Goal: Information Seeking & Learning: Learn about a topic

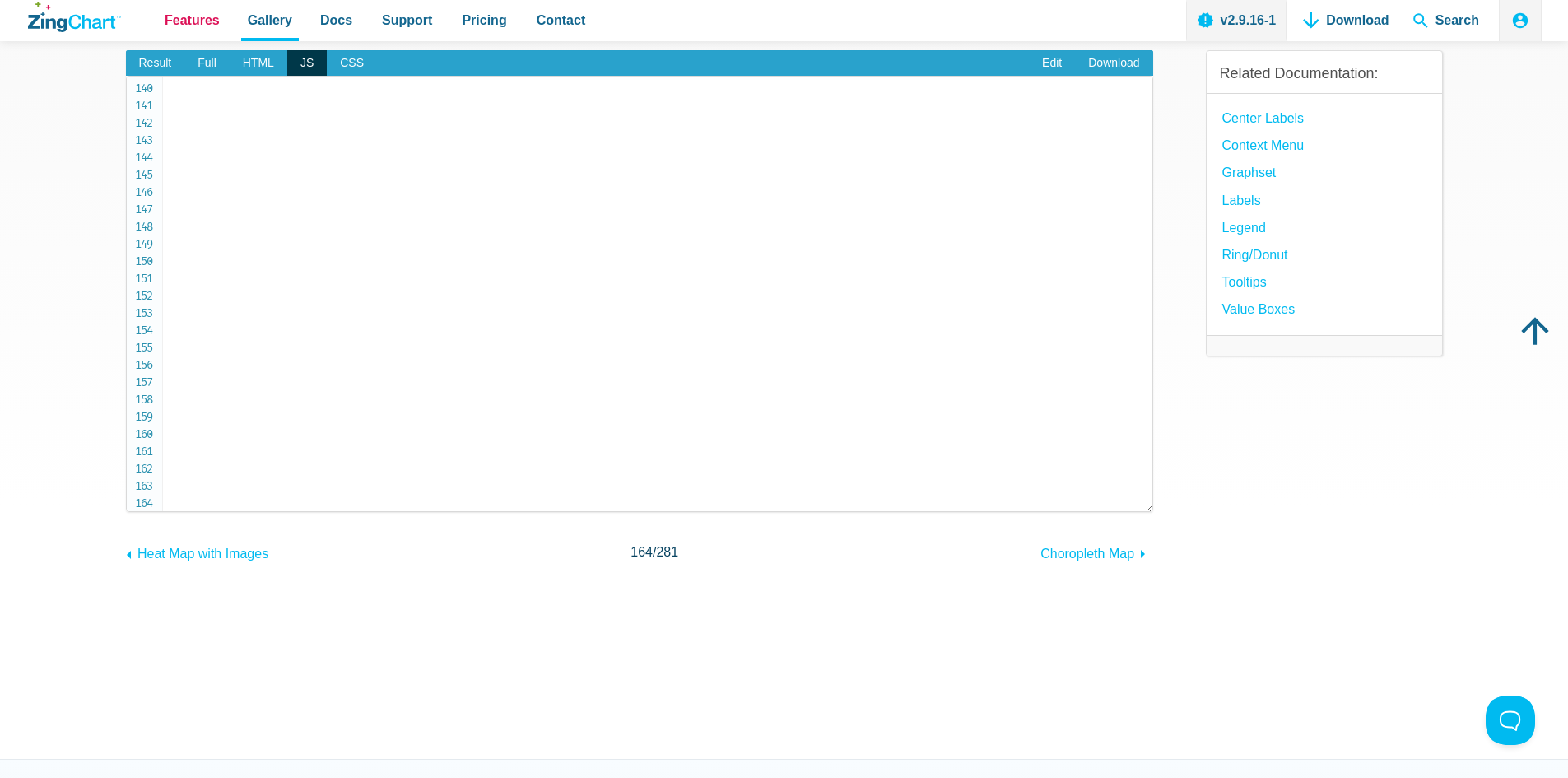
scroll to position [2398, 0]
click at [185, 22] on span "Features" at bounding box center [191, 19] width 55 height 22
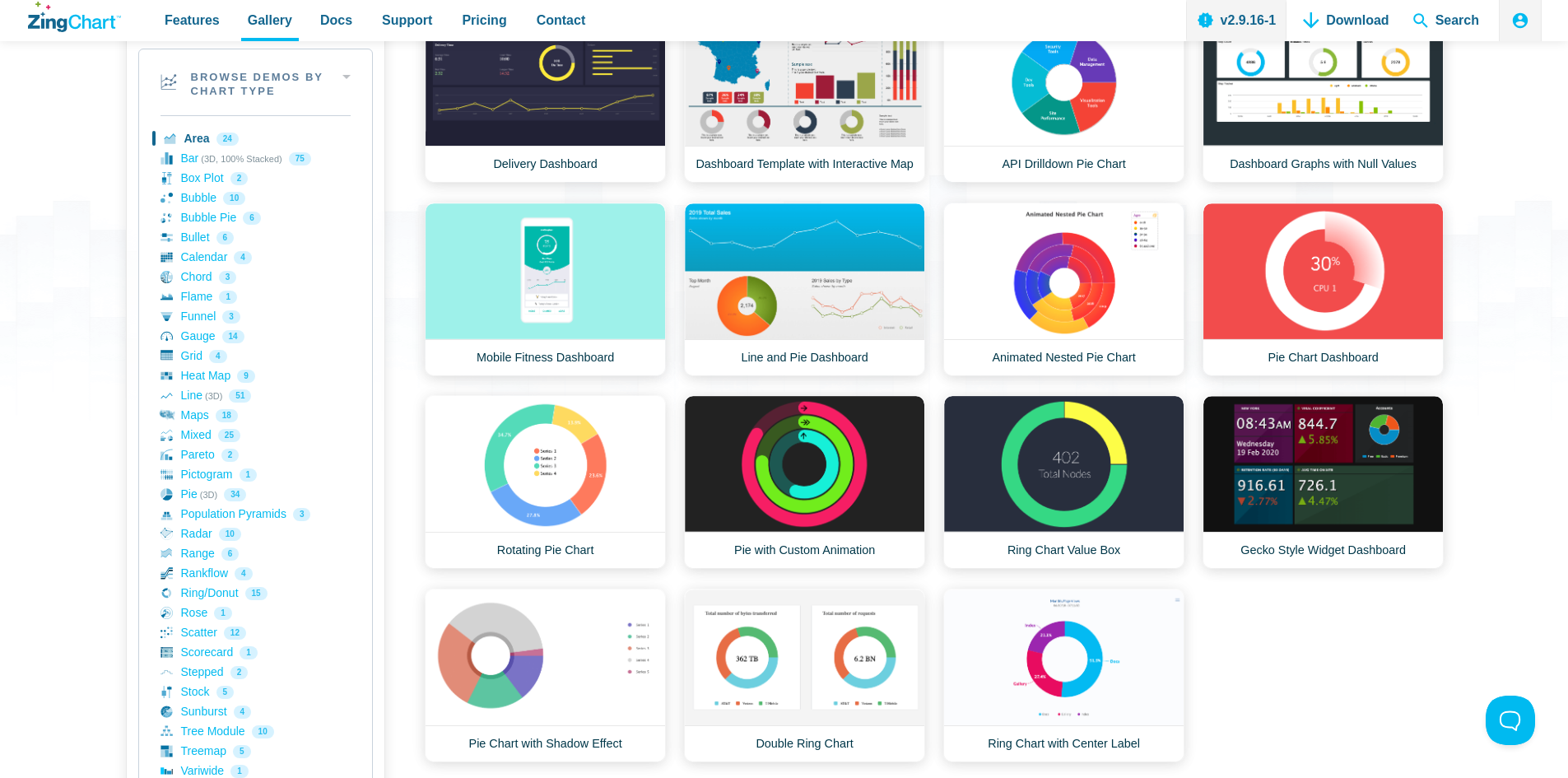
scroll to position [329, 0]
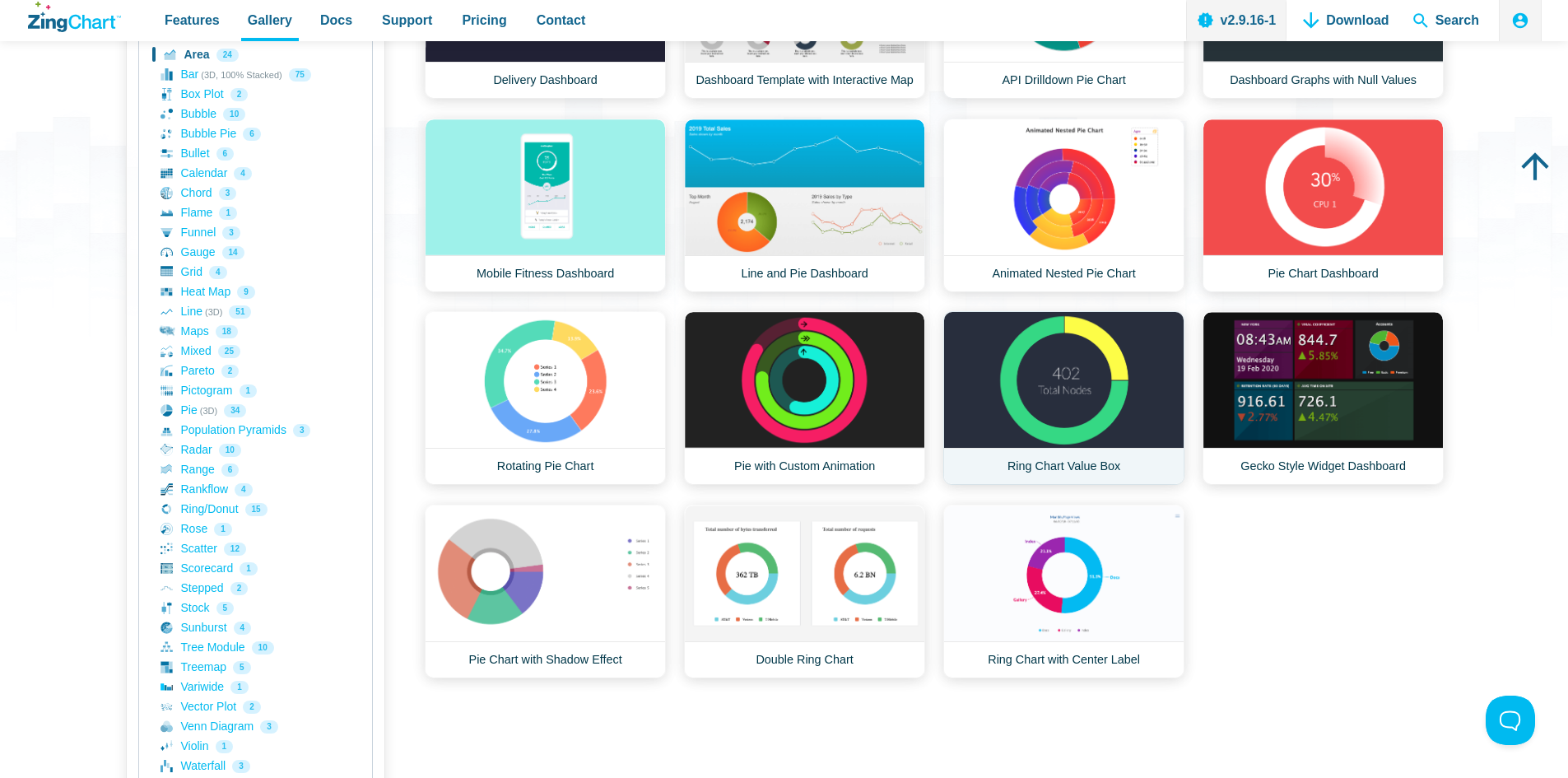
click at [1040, 405] on link "Ring Chart Value Box" at bounding box center [1064, 397] width 241 height 174
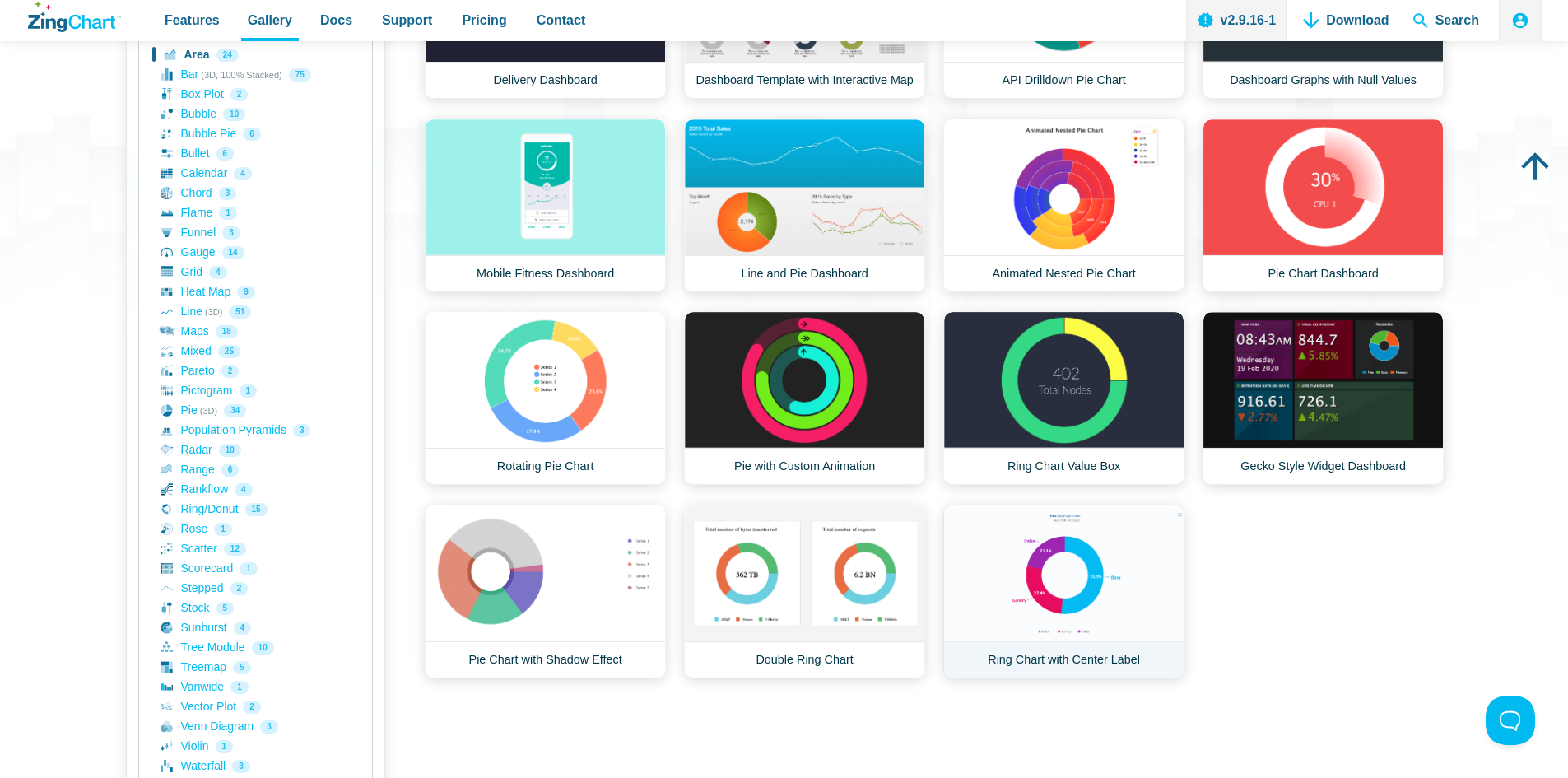
click at [1070, 597] on link "Ring Chart with Center Label" at bounding box center [1064, 591] width 241 height 174
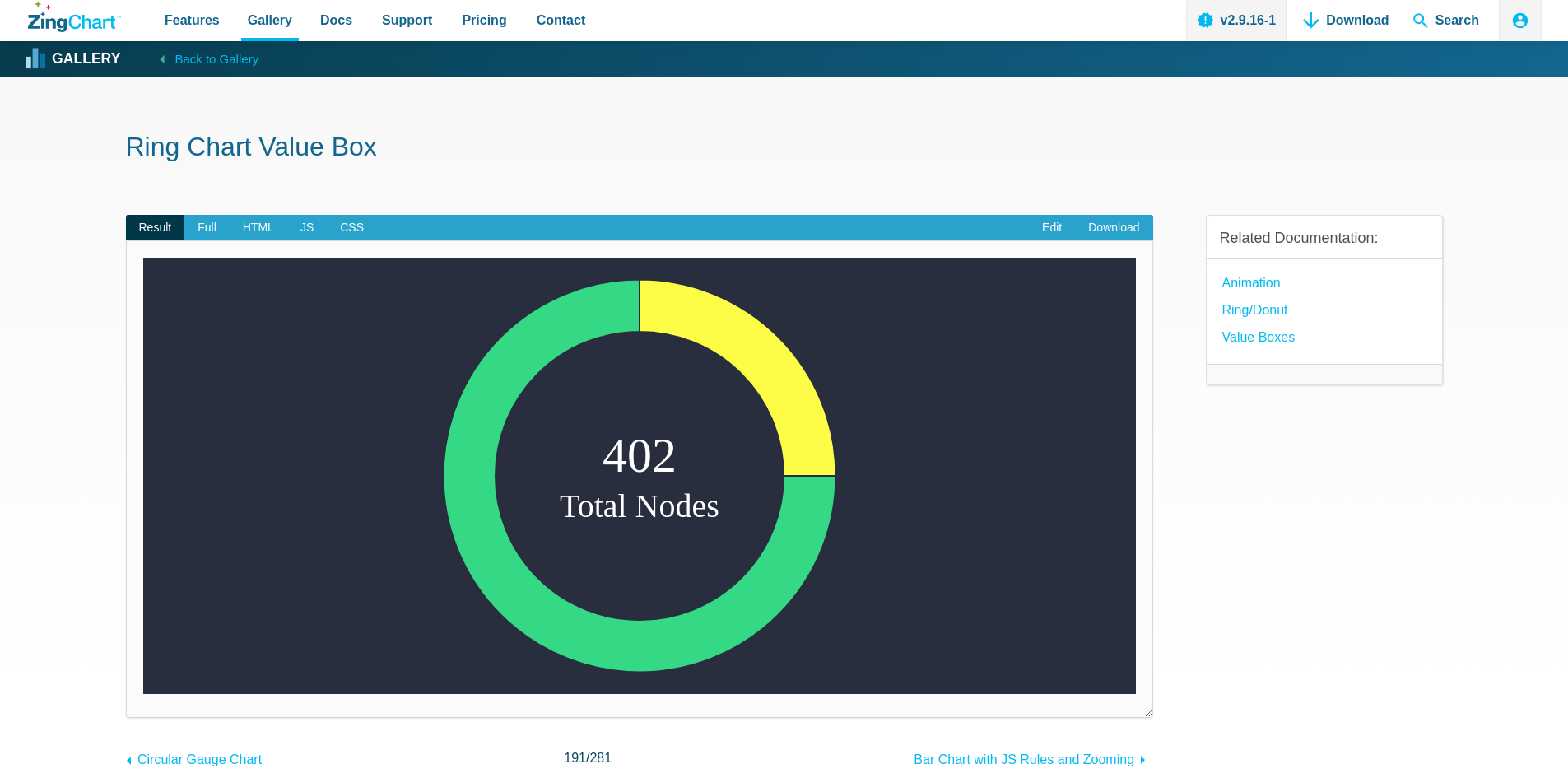
click at [143, 693] on area "App Content" at bounding box center [143, 693] width 0 height 0
